Goal: Transaction & Acquisition: Purchase product/service

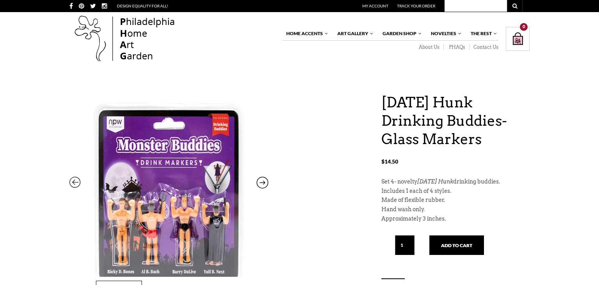
click at [174, 174] on img at bounding box center [168, 188] width 199 height 257
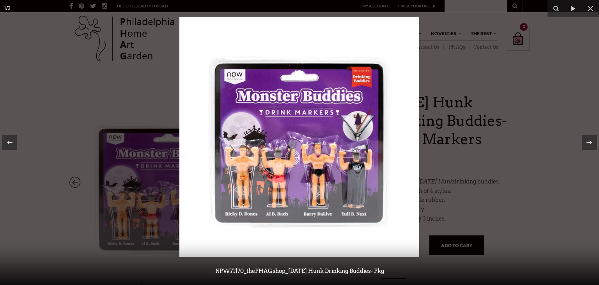
click at [305, 143] on img at bounding box center [299, 137] width 240 height 240
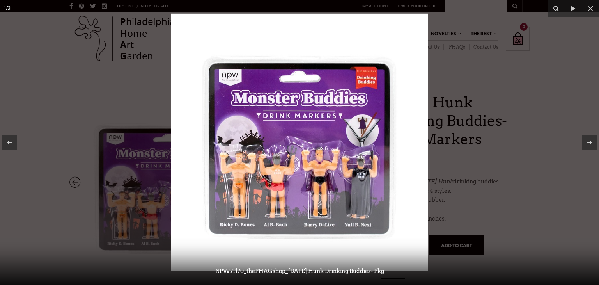
click at [305, 143] on img at bounding box center [299, 142] width 257 height 257
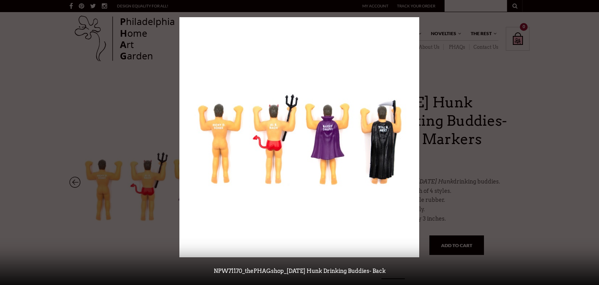
click at [91, 12] on div at bounding box center [299, 142] width 599 height 285
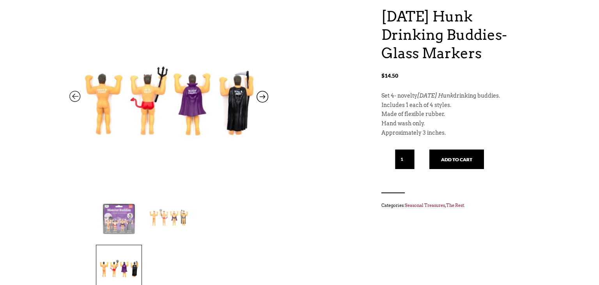
scroll to position [90, 0]
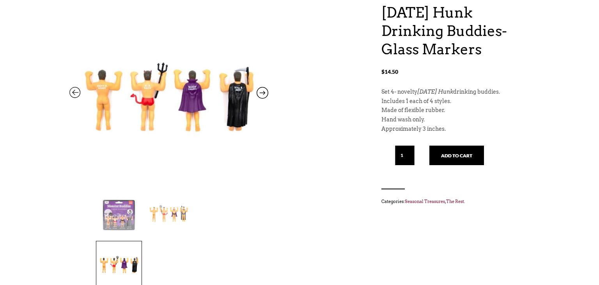
click at [174, 208] on img at bounding box center [168, 213] width 45 height 45
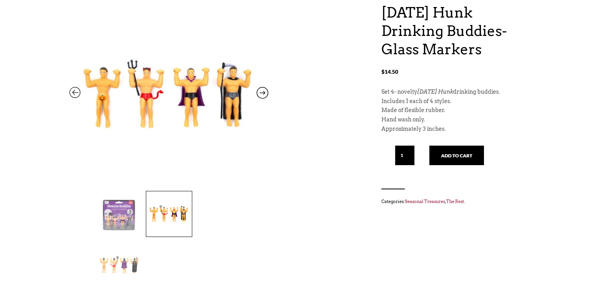
click at [142, 241] on img at bounding box center [118, 263] width 45 height 45
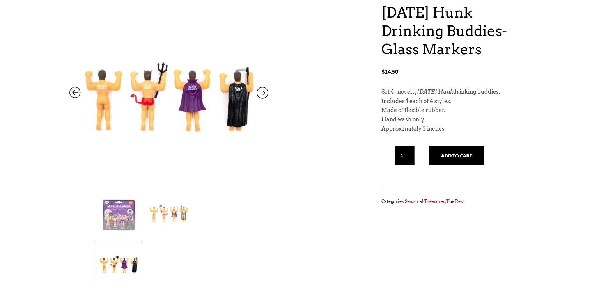
click at [104, 209] on img at bounding box center [118, 213] width 45 height 45
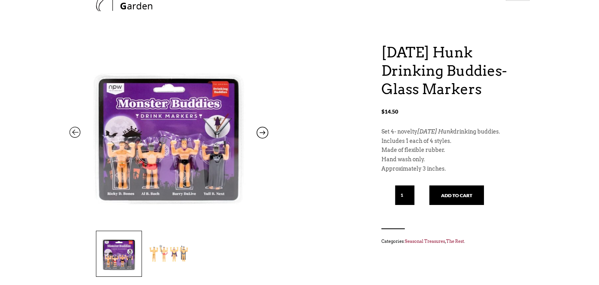
scroll to position [48, 0]
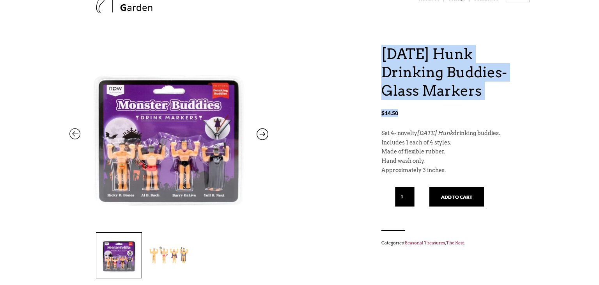
drag, startPoint x: 377, startPoint y: 50, endPoint x: 464, endPoint y: 117, distance: 109.8
click at [464, 117] on div "[DATE] Hunk Drinking Buddies- Glass Markers $ 14.50 [DATE] Hunk Drinking Buddie…" at bounding box center [299, 194] width 460 height 299
copy div "[DATE] Hunk Drinking Buddies- Glass Markers $ 14.50"
